Goal: Task Accomplishment & Management: Manage account settings

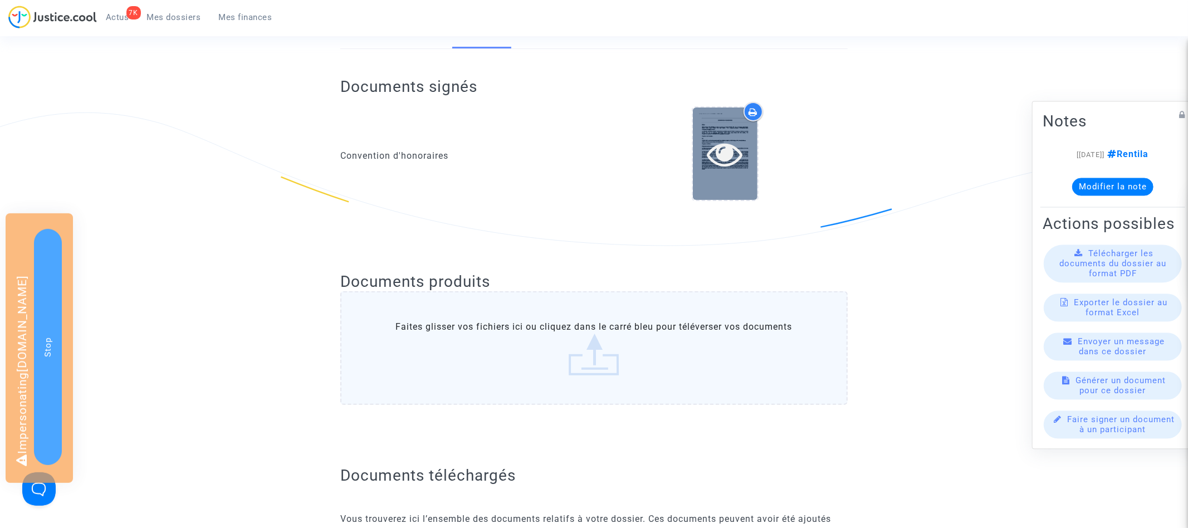
click at [731, 150] on icon at bounding box center [725, 154] width 36 height 36
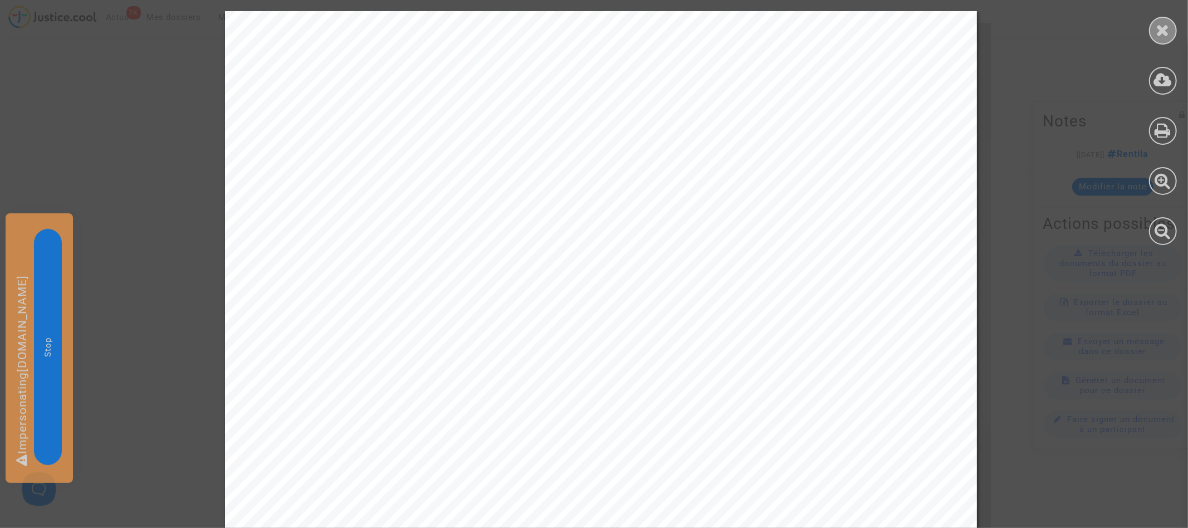
click at [1154, 33] on div at bounding box center [1163, 31] width 28 height 28
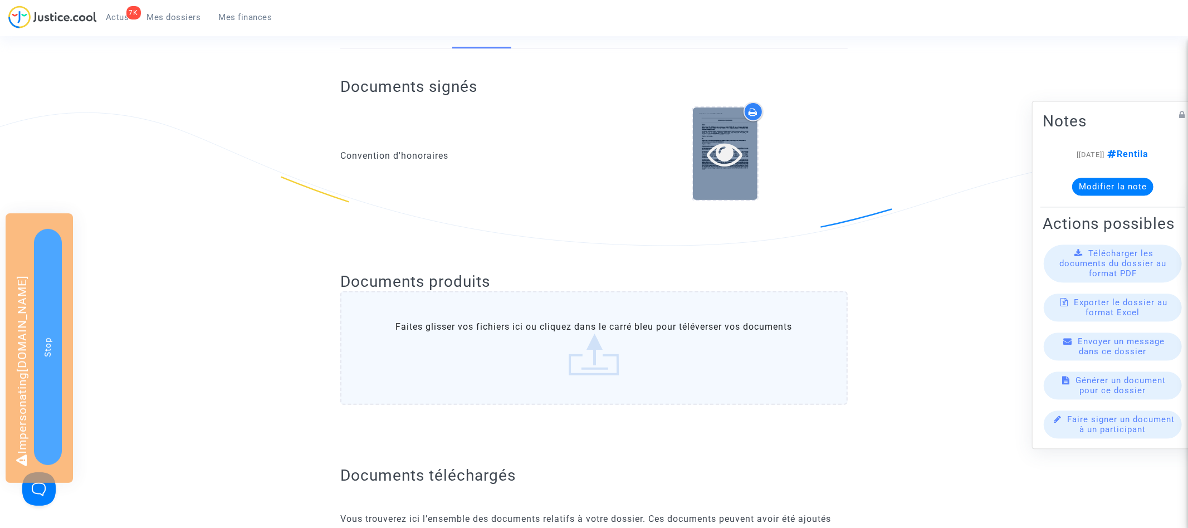
click at [736, 146] on icon at bounding box center [725, 154] width 36 height 36
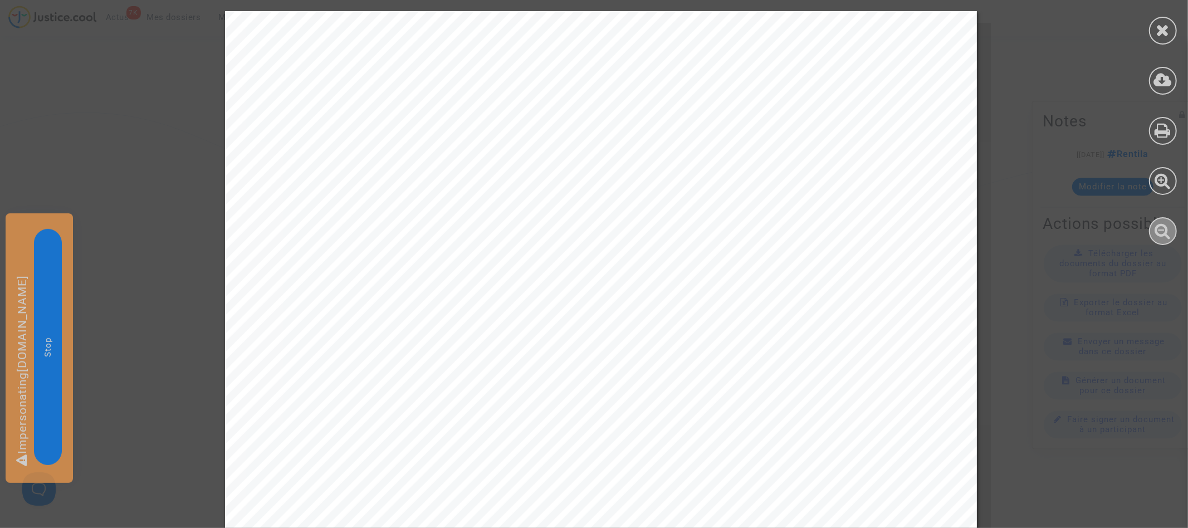
click at [1170, 230] on icon at bounding box center [1163, 230] width 16 height 17
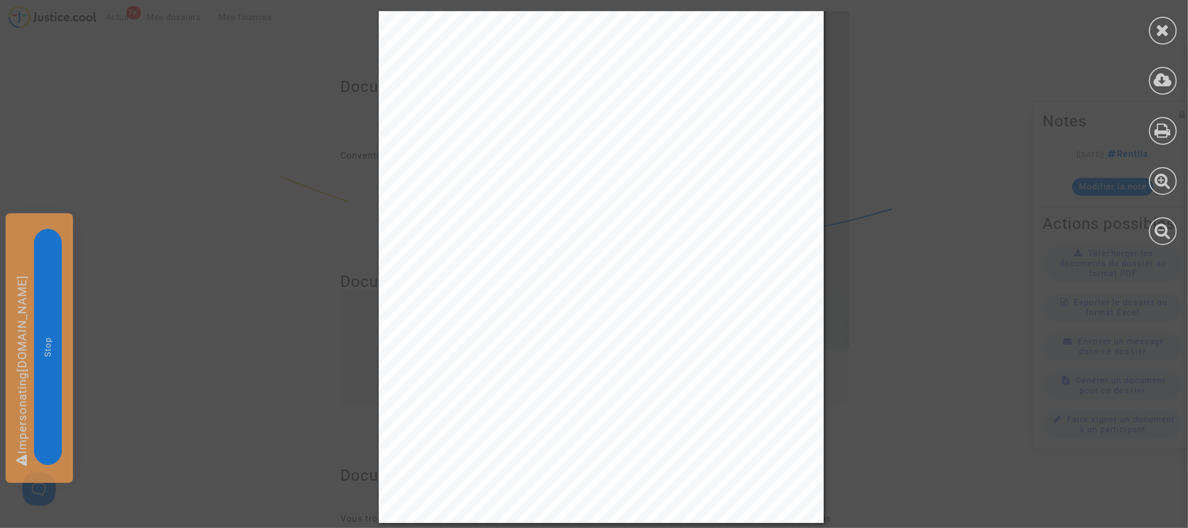
scroll to position [819, 0]
click at [1168, 31] on icon at bounding box center [1163, 30] width 14 height 17
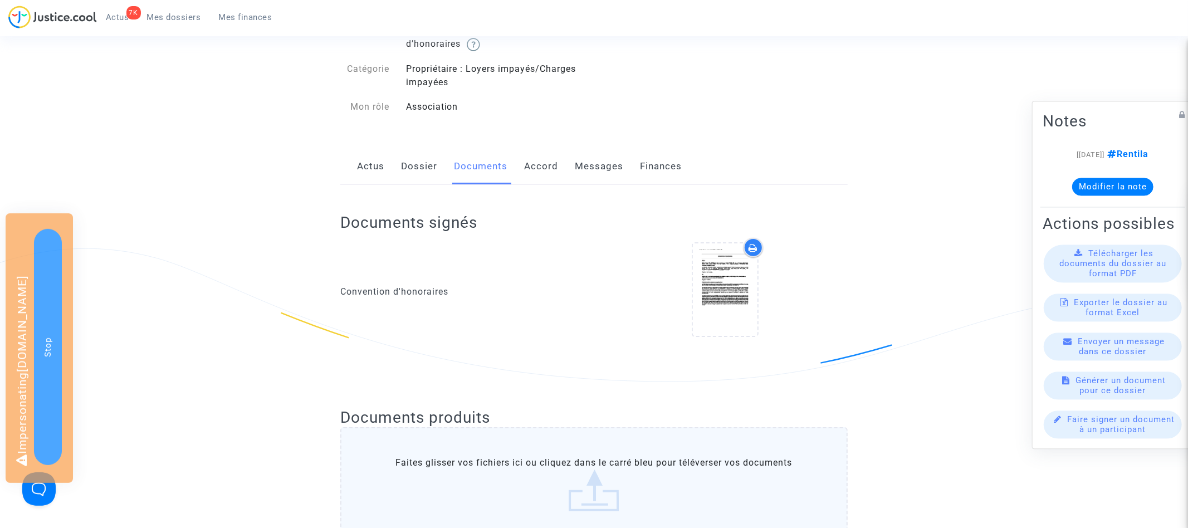
scroll to position [0, 0]
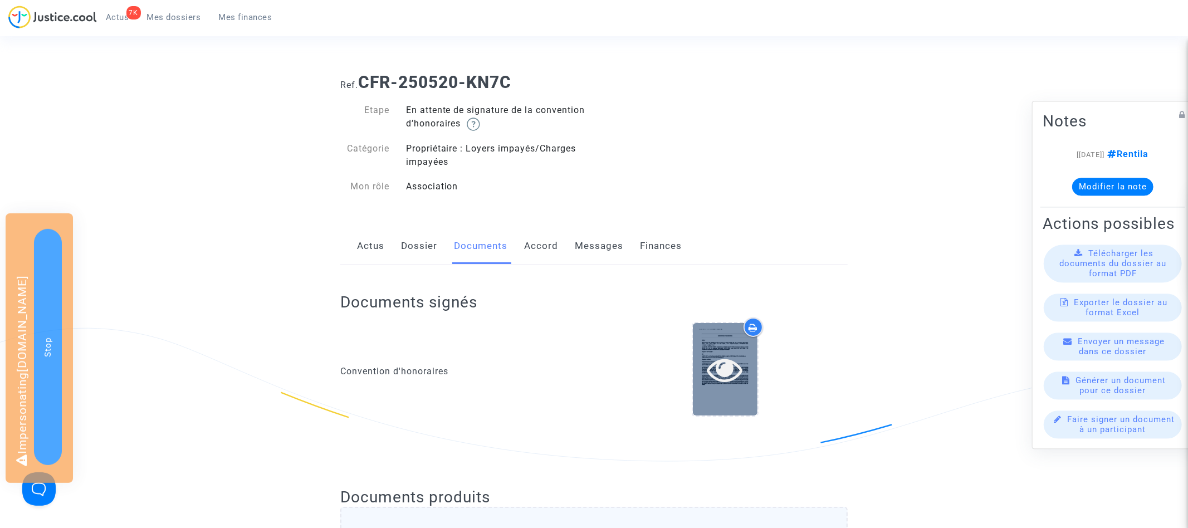
click at [734, 372] on icon at bounding box center [725, 369] width 36 height 36
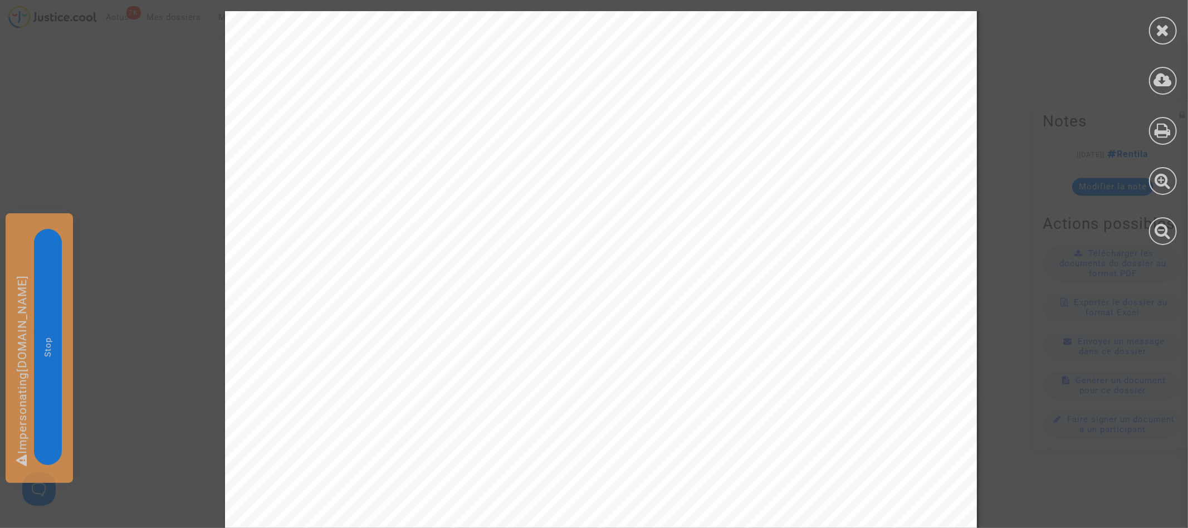
scroll to position [5403, 0]
click at [1162, 17] on div at bounding box center [1163, 31] width 28 height 28
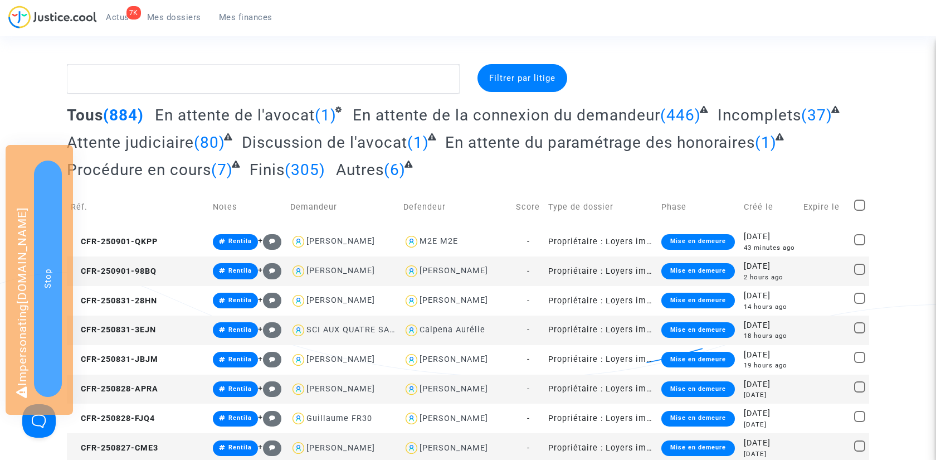
click at [48, 196] on button "Stop" at bounding box center [48, 278] width 28 height 236
